Goal: Information Seeking & Learning: Find specific fact

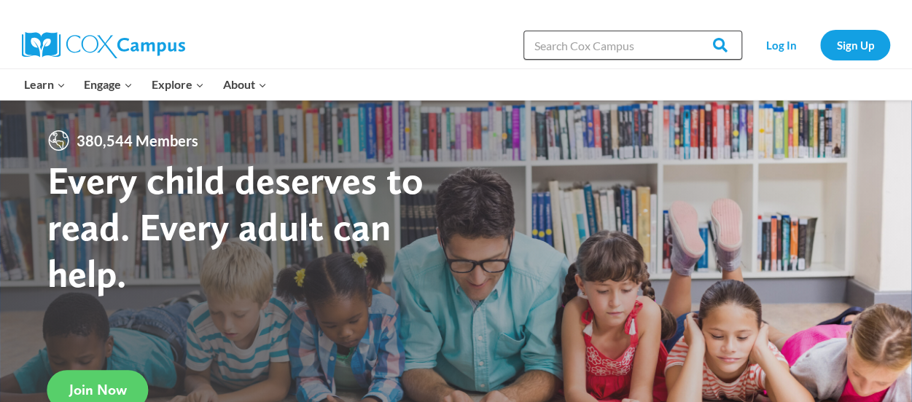
click at [561, 46] on input "Search in [URL][DOMAIN_NAME]" at bounding box center [632, 45] width 219 height 29
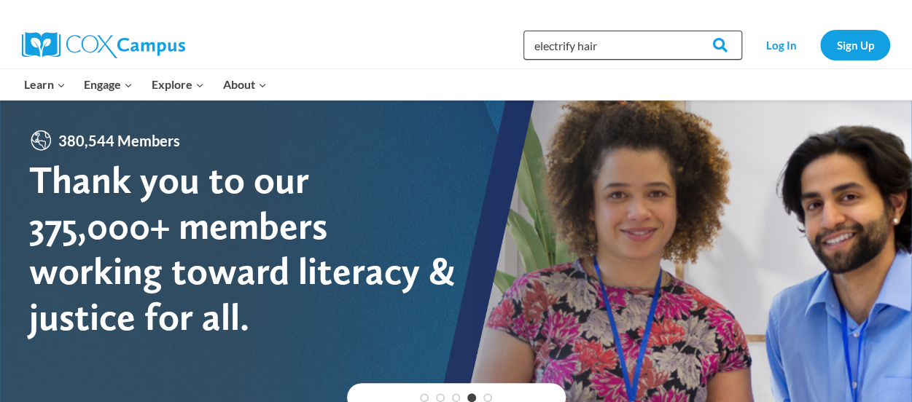
type input "electrify hair"
click at [685, 31] on input "Search" at bounding box center [713, 45] width 57 height 29
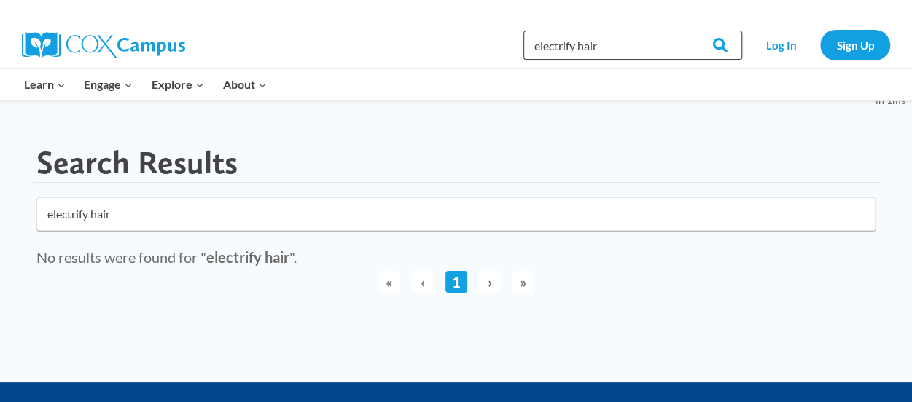
click at [602, 49] on input "electrify hair" at bounding box center [632, 45] width 219 height 29
type input "e"
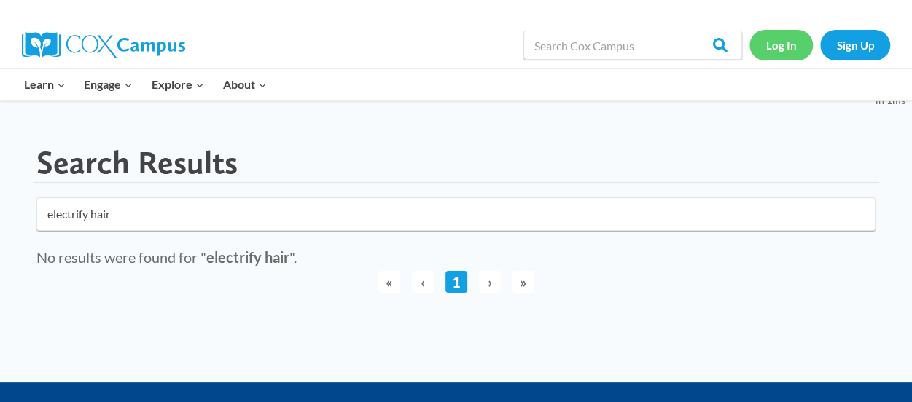
click at [784, 49] on link "Log In" at bounding box center [780, 45] width 63 height 30
